Goal: Task Accomplishment & Management: Manage account settings

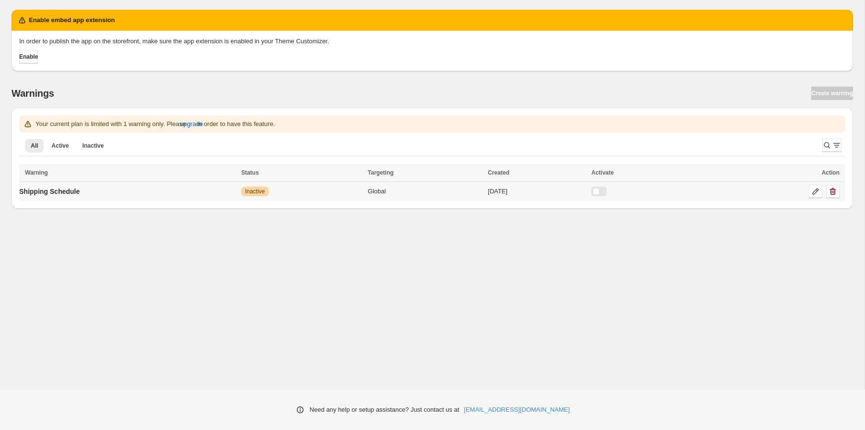
click at [114, 191] on td "Shipping Schedule" at bounding box center [128, 192] width 219 height 20
click at [300, 185] on td "Warning Inactive" at bounding box center [301, 192] width 127 height 20
click at [814, 192] on icon at bounding box center [816, 191] width 10 height 10
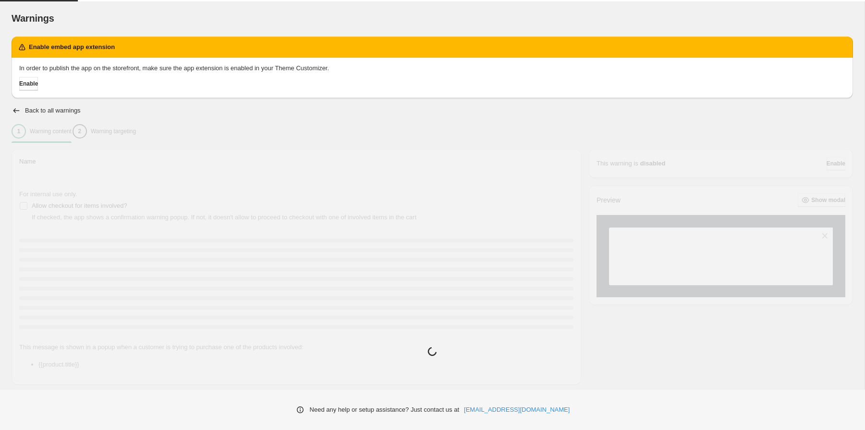
type input "**********"
